Goal: Complete application form: Complete application form

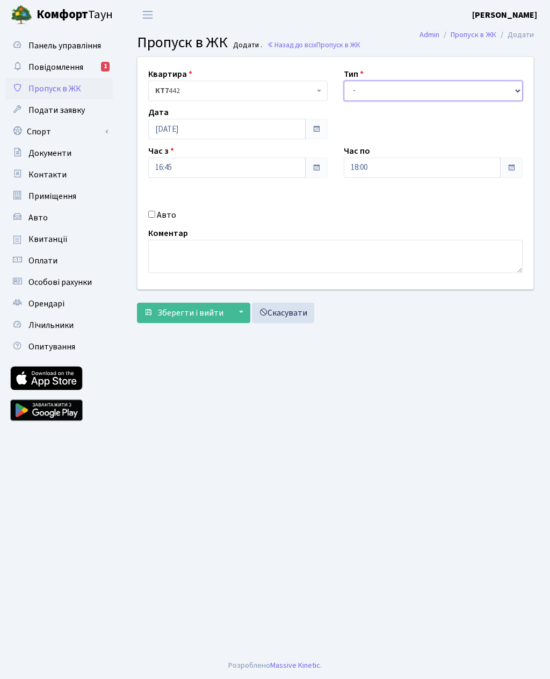
click at [372, 88] on select "- Доставка Таксі Гості Сервіс" at bounding box center [434, 91] width 180 height 20
select select "3"
click at [368, 168] on input "18:00" at bounding box center [423, 168] width 158 height 20
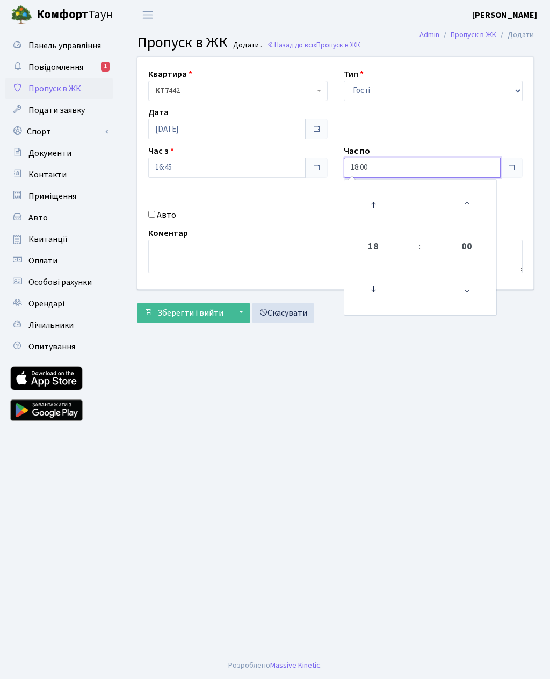
click at [375, 198] on icon at bounding box center [373, 204] width 29 height 29
type input "19:00"
click at [325, 418] on main "Admin Пропуск в ЖК Додати Пропуск в ЖК Додати . Назад до всіх Пропуск в ЖК Квар…" at bounding box center [336, 341] width 430 height 623
click at [149, 204] on div "Квартира <b>КТ7</b>&nbsp;&nbsp;&nbsp;442 КТ7 442 Тип - Доставка Таксі Гості Сер…" at bounding box center [336, 173] width 412 height 232
click at [146, 213] on div "Авто" at bounding box center [238, 215] width 196 height 13
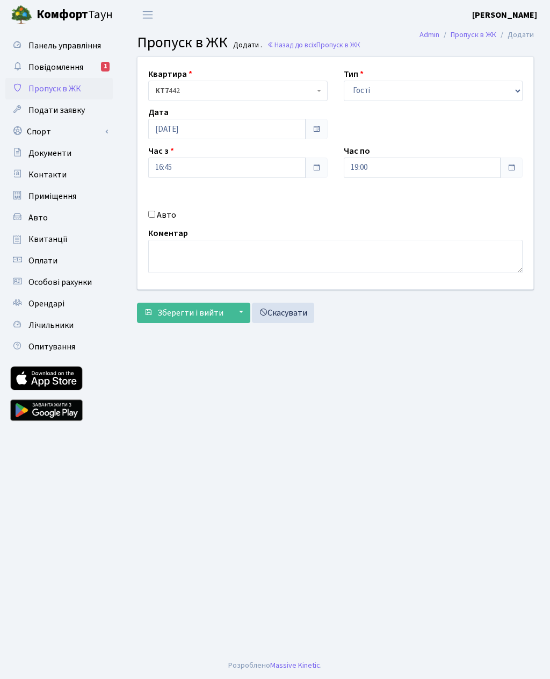
click at [152, 211] on input "Авто" at bounding box center [151, 214] width 7 height 7
checkbox input "true"
type input "AA1488XN"
click at [161, 313] on span "Зберегти і вийти" at bounding box center [191, 313] width 66 height 12
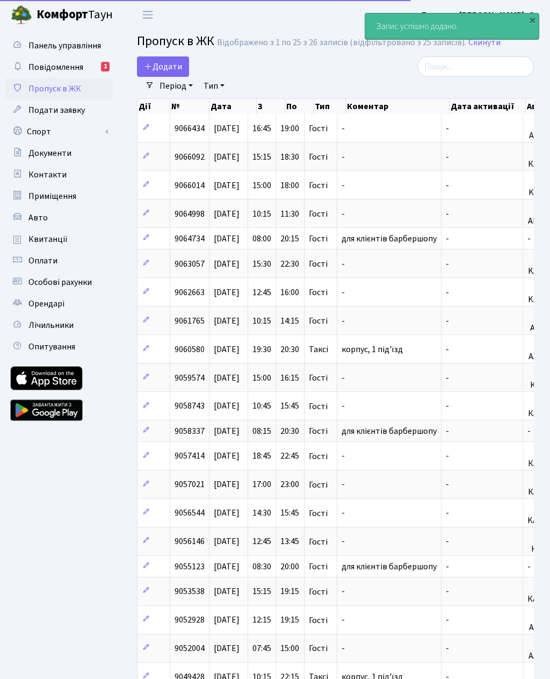
select select "25"
